Goal: Transaction & Acquisition: Purchase product/service

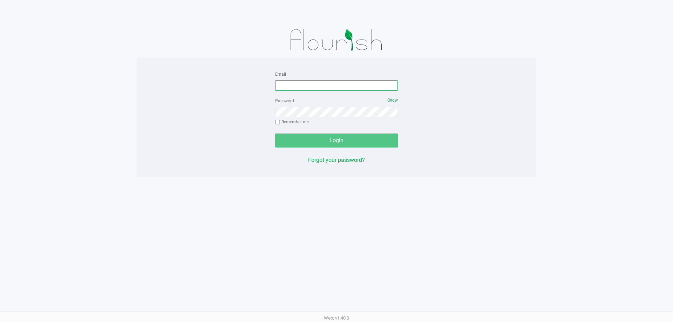
click at [300, 85] on input "Email" at bounding box center [336, 85] width 123 height 11
type input "[EMAIL_ADDRESS][DOMAIN_NAME]"
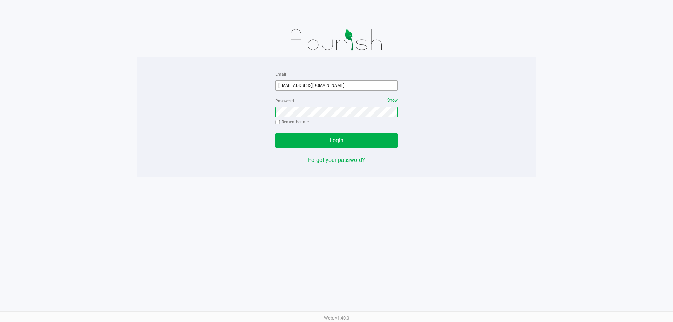
click at [275, 134] on button "Login" at bounding box center [336, 141] width 123 height 14
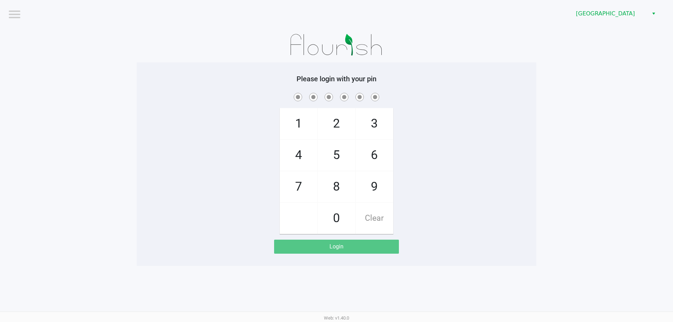
click at [414, 115] on div "1 4 7 2 5 8 0 3 6 9 Clear" at bounding box center [337, 163] width 400 height 143
checkbox input "true"
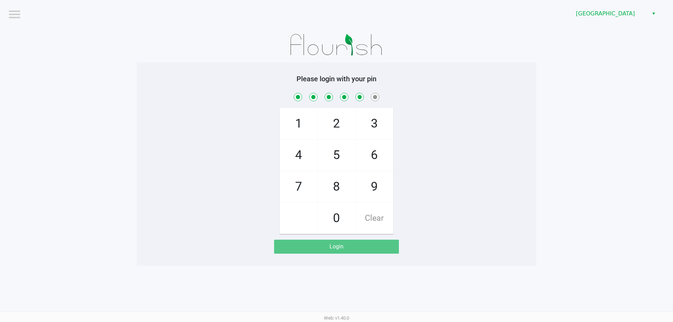
checkbox input "true"
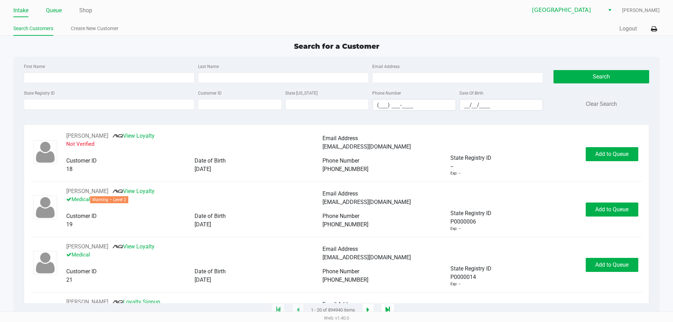
click at [58, 12] on link "Queue" at bounding box center [54, 11] width 16 height 10
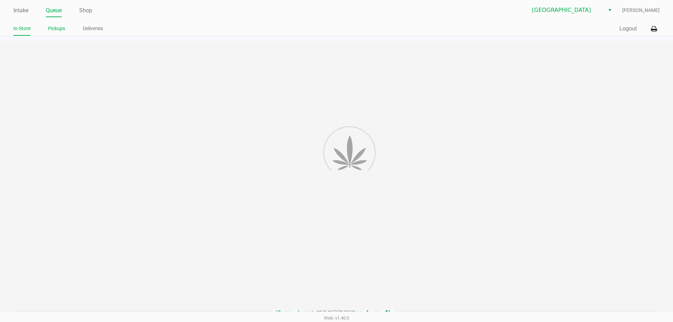
click at [65, 30] on link "Pickups" at bounding box center [56, 28] width 17 height 9
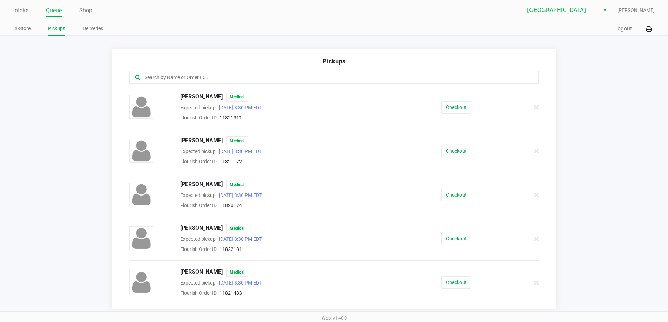
click at [152, 78] on input "text" at bounding box center [323, 78] width 358 height 8
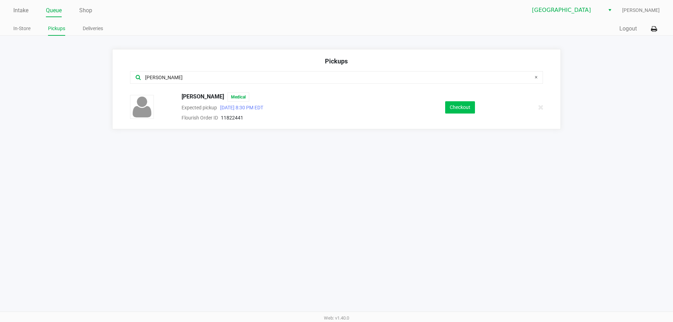
type input "[PERSON_NAME]"
click at [462, 102] on button "Checkout" at bounding box center [460, 107] width 30 height 12
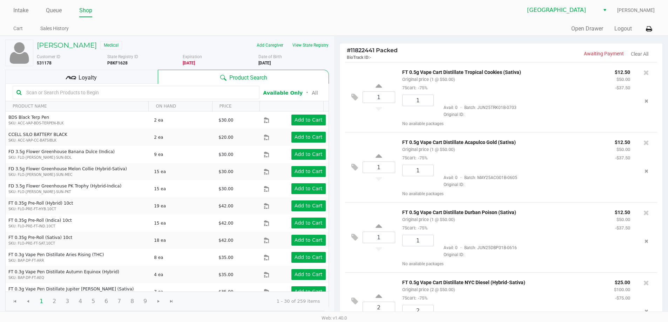
click at [119, 78] on div "Loyalty" at bounding box center [81, 77] width 153 height 14
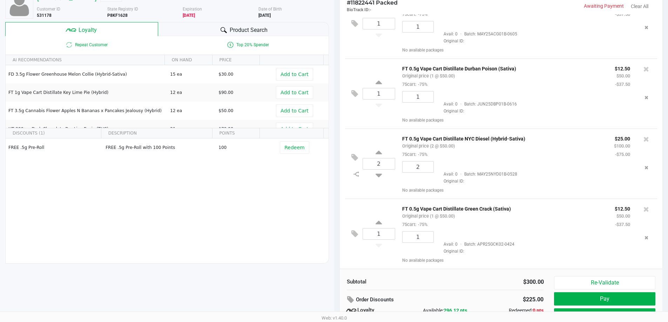
scroll to position [80, 0]
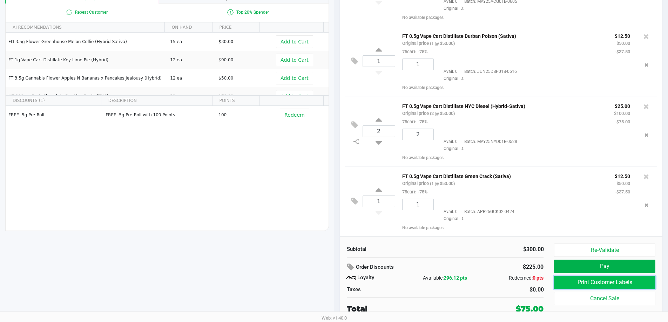
click at [568, 281] on button "Print Customer Labels" at bounding box center [604, 282] width 101 height 13
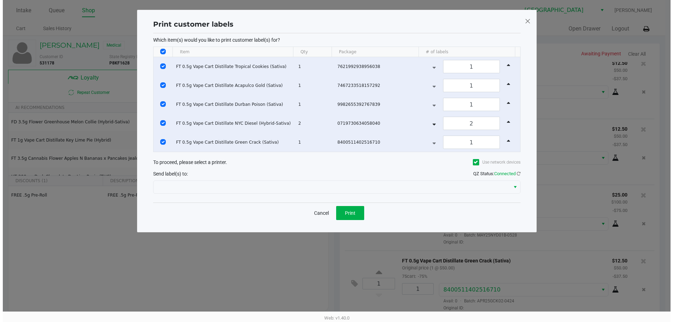
scroll to position [77, 0]
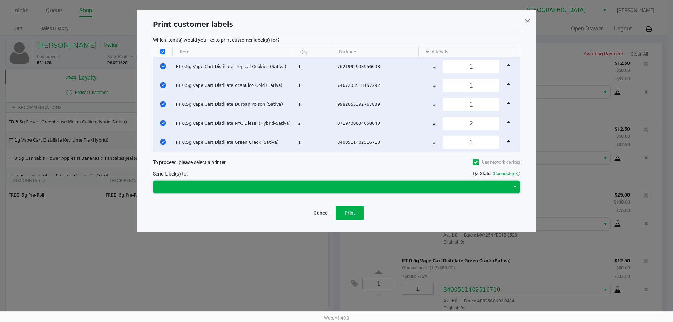
click at [347, 190] on span at bounding box center [331, 187] width 348 height 8
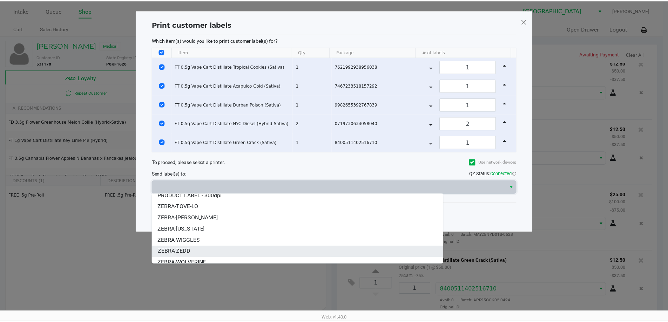
scroll to position [20, 0]
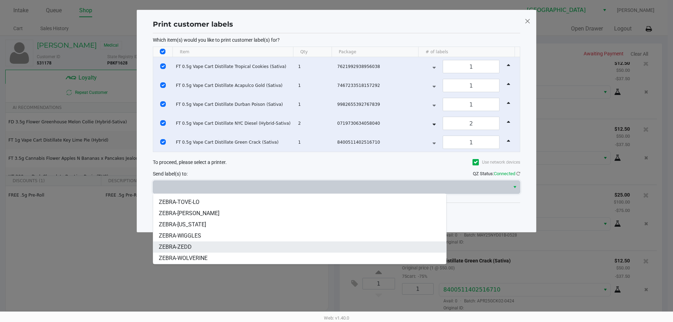
click at [216, 249] on li "ZEBRA-ZEDD" at bounding box center [299, 247] width 293 height 11
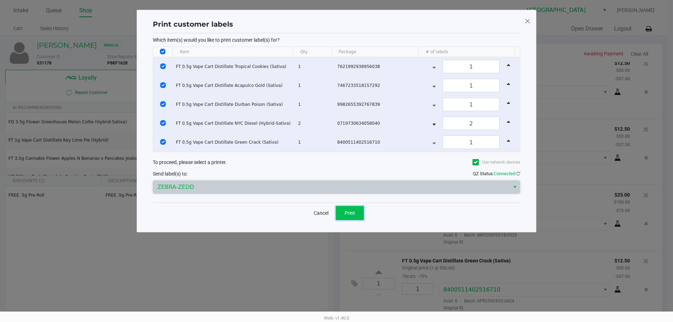
click at [344, 212] on button "Print" at bounding box center [350, 213] width 28 height 14
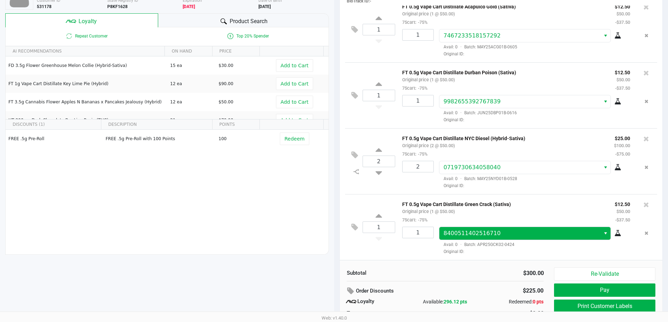
scroll to position [80, 0]
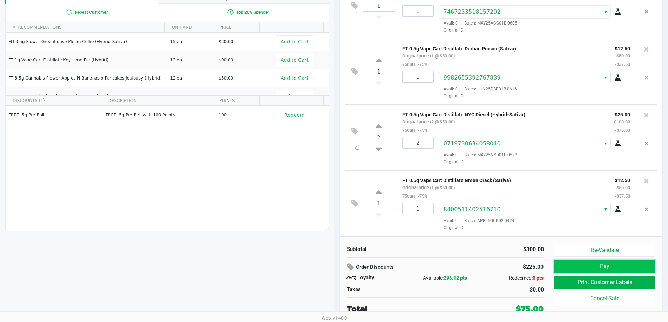
click at [595, 266] on button "Pay" at bounding box center [604, 266] width 101 height 13
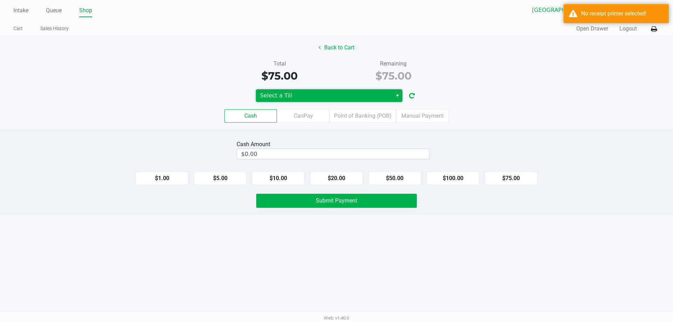
click at [341, 94] on span "Select a Till" at bounding box center [324, 96] width 128 height 8
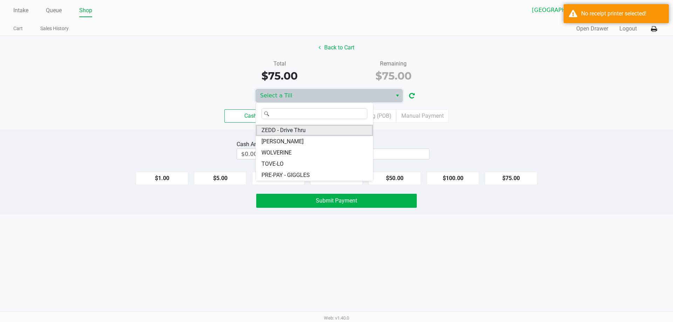
click at [291, 130] on span "ZEDD - Drive Thru" at bounding box center [284, 130] width 44 height 8
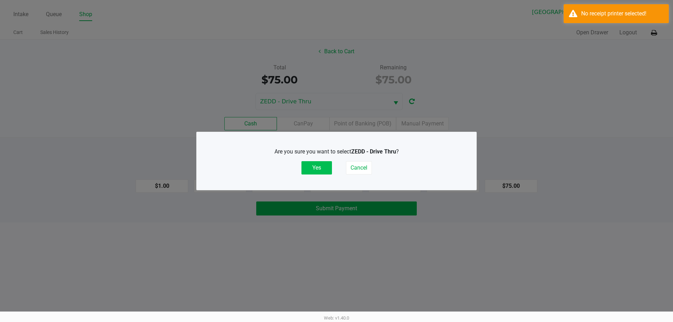
click at [317, 166] on button "Yes" at bounding box center [317, 167] width 31 height 13
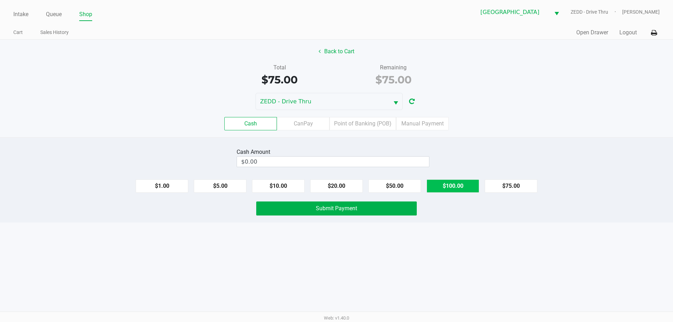
click at [455, 185] on button "$100.00" at bounding box center [453, 186] width 53 height 13
type input "$100.00"
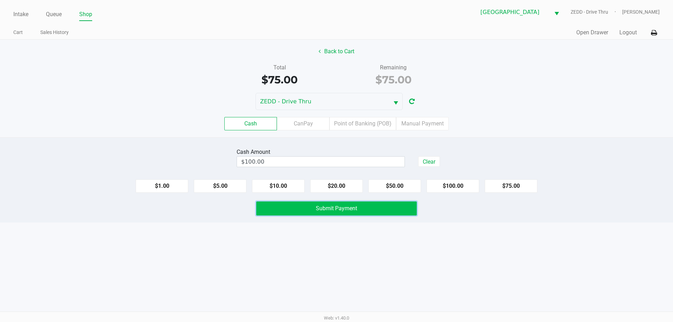
click at [352, 208] on span "Submit Payment" at bounding box center [336, 208] width 41 height 7
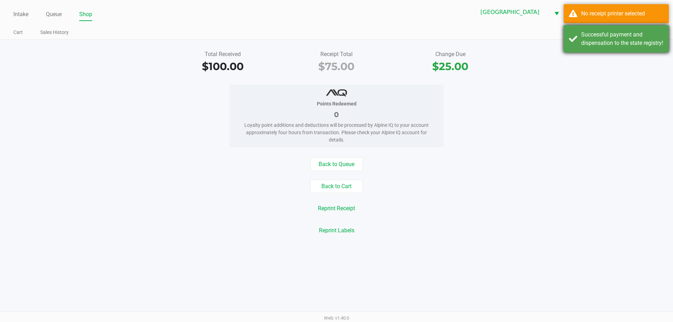
click at [580, 53] on div "Successful payment and dispensation to the state registry!" at bounding box center [616, 38] width 105 height 27
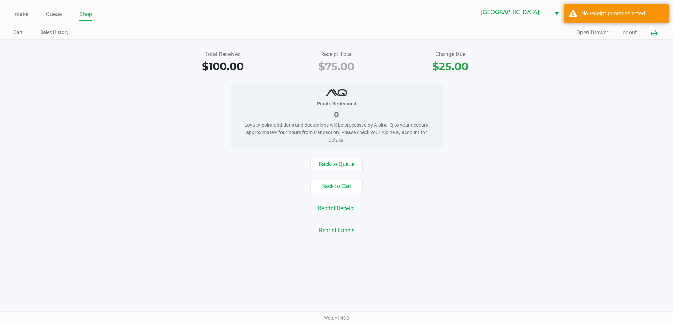
click at [650, 34] on button at bounding box center [654, 32] width 12 height 13
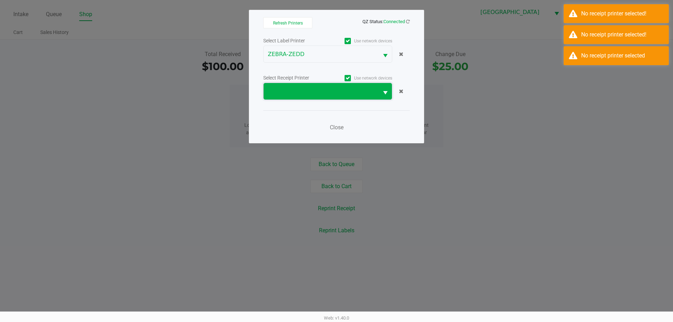
click at [372, 89] on span at bounding box center [321, 91] width 107 height 8
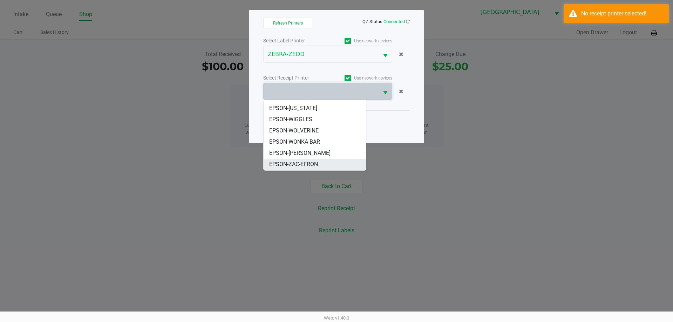
scroll to position [31, 0]
click at [302, 163] on span "EPSON-ZEDD" at bounding box center [286, 165] width 34 height 8
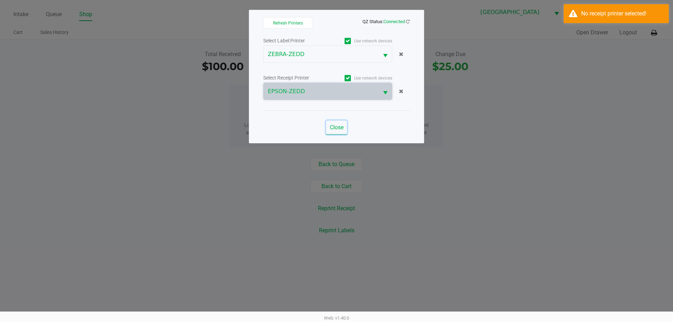
click at [338, 128] on span "Close" at bounding box center [337, 127] width 14 height 7
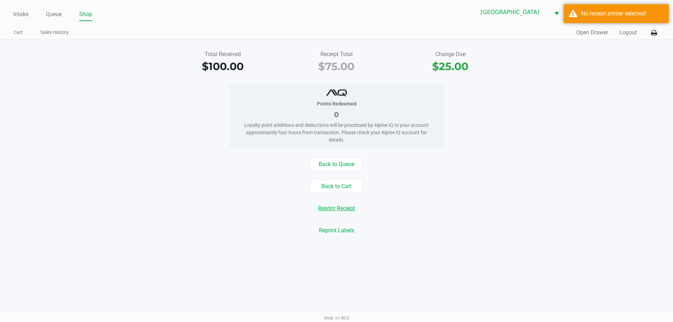
click at [344, 208] on button "Reprint Receipt" at bounding box center [337, 208] width 46 height 13
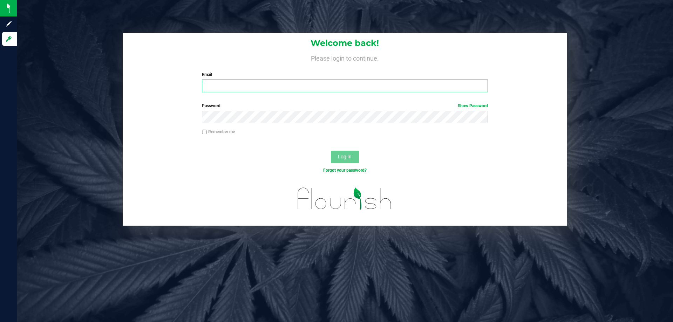
click at [243, 91] on input "Email" at bounding box center [345, 86] width 286 height 13
type input "[EMAIL_ADDRESS][DOMAIN_NAME]"
click at [331, 151] on button "Log In" at bounding box center [345, 157] width 28 height 13
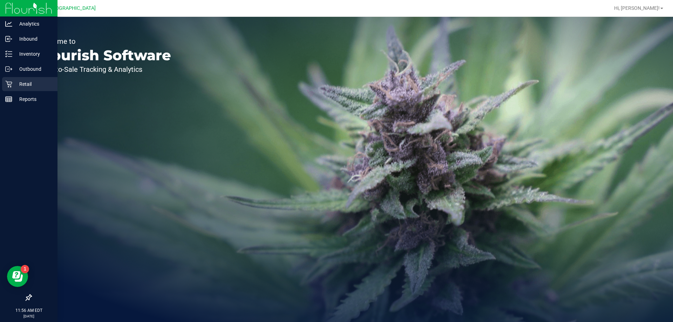
click at [23, 82] on p "Retail" at bounding box center [33, 84] width 42 height 8
